Goal: Task Accomplishment & Management: Use online tool/utility

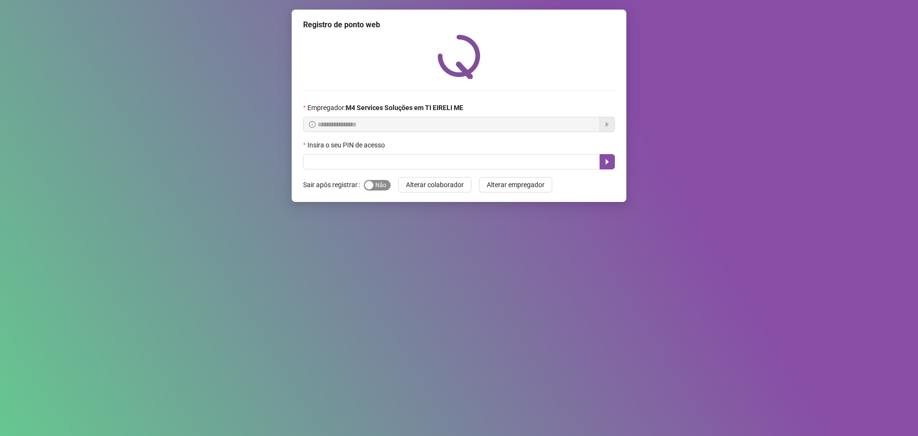
click at [378, 187] on span "Sim Não" at bounding box center [377, 185] width 27 height 11
click at [384, 153] on div "Insira o seu PIN de acesso" at bounding box center [459, 147] width 312 height 14
click at [385, 156] on input "text" at bounding box center [451, 161] width 297 height 15
type input "*****"
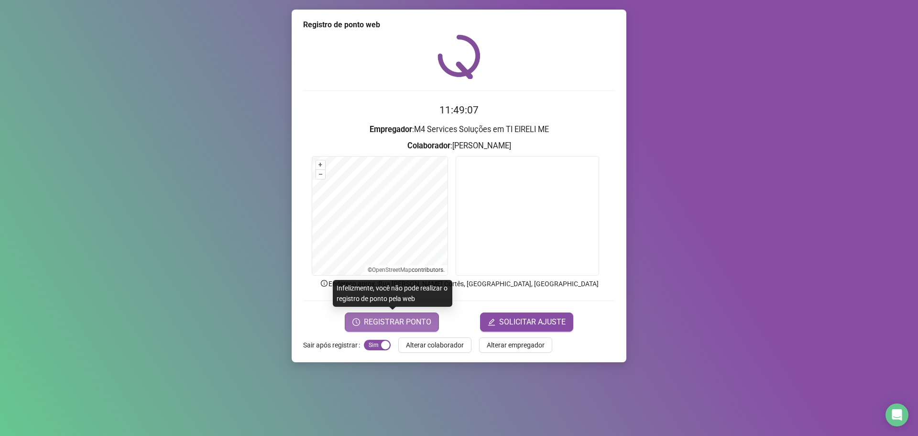
click at [405, 326] on span "REGISTRAR PONTO" at bounding box center [397, 321] width 67 height 11
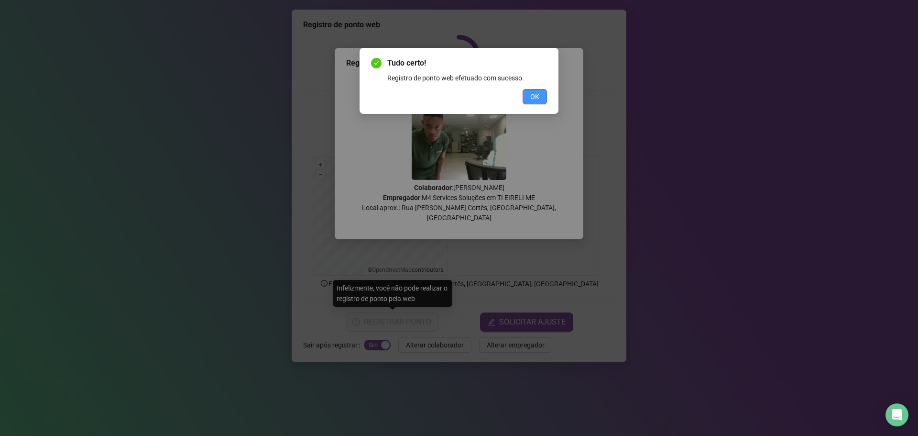
click at [537, 96] on span "OK" at bounding box center [534, 96] width 9 height 11
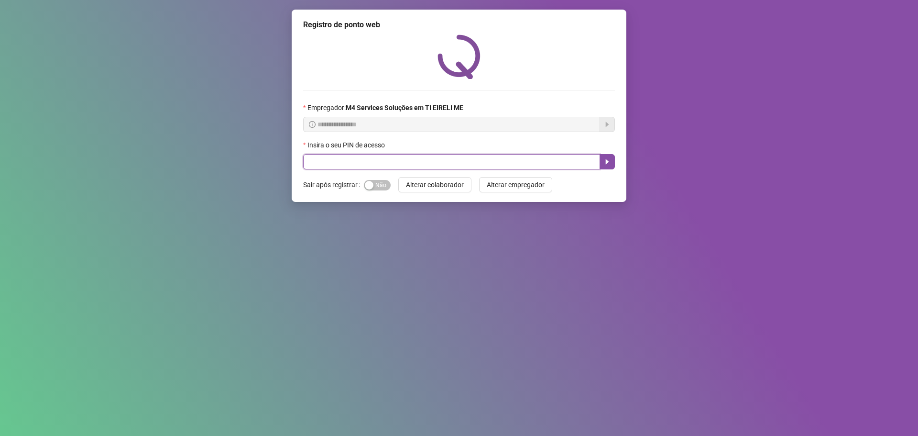
click at [365, 166] on input "text" at bounding box center [451, 161] width 297 height 15
click at [421, 159] on input "text" at bounding box center [451, 161] width 297 height 15
type input "*****"
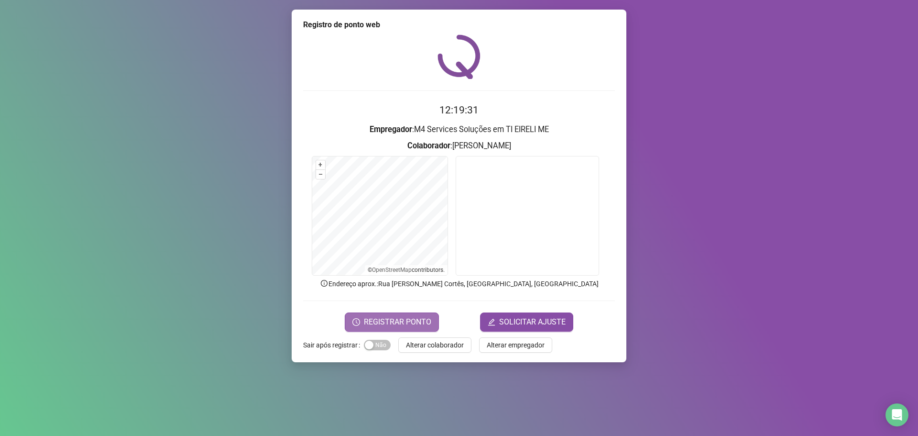
click at [424, 318] on span "REGISTRAR PONTO" at bounding box center [397, 321] width 67 height 11
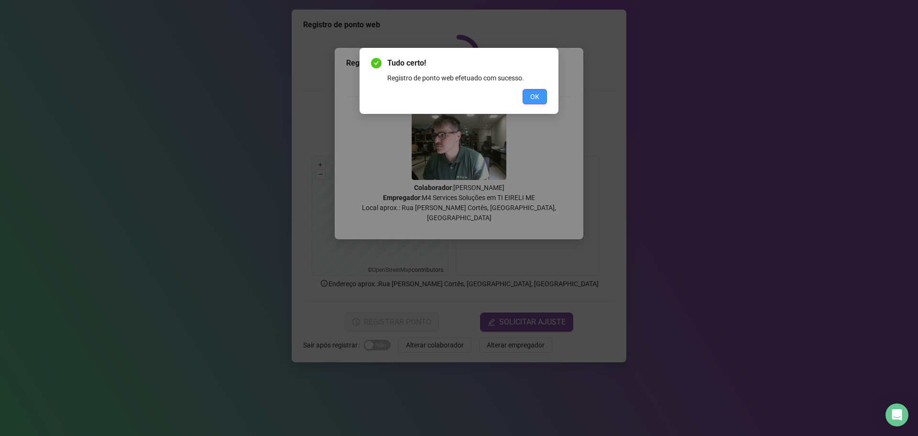
click at [539, 98] on button "OK" at bounding box center [535, 96] width 24 height 15
